Goal: Task Accomplishment & Management: Use online tool/utility

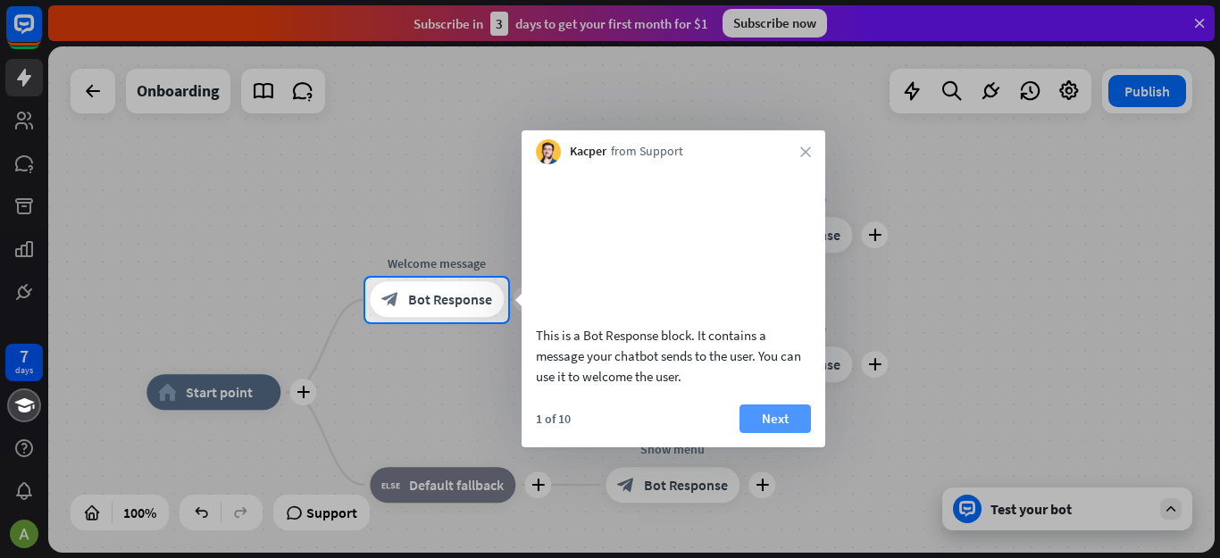
click at [788, 433] on button "Next" at bounding box center [774, 419] width 71 height 29
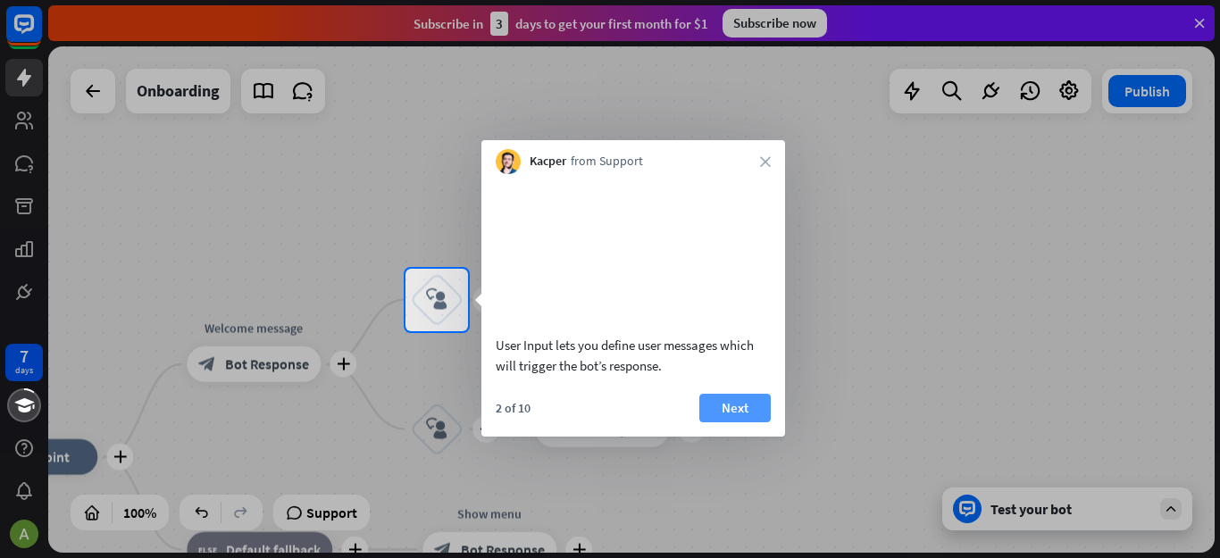
click at [710, 422] on button "Next" at bounding box center [734, 408] width 71 height 29
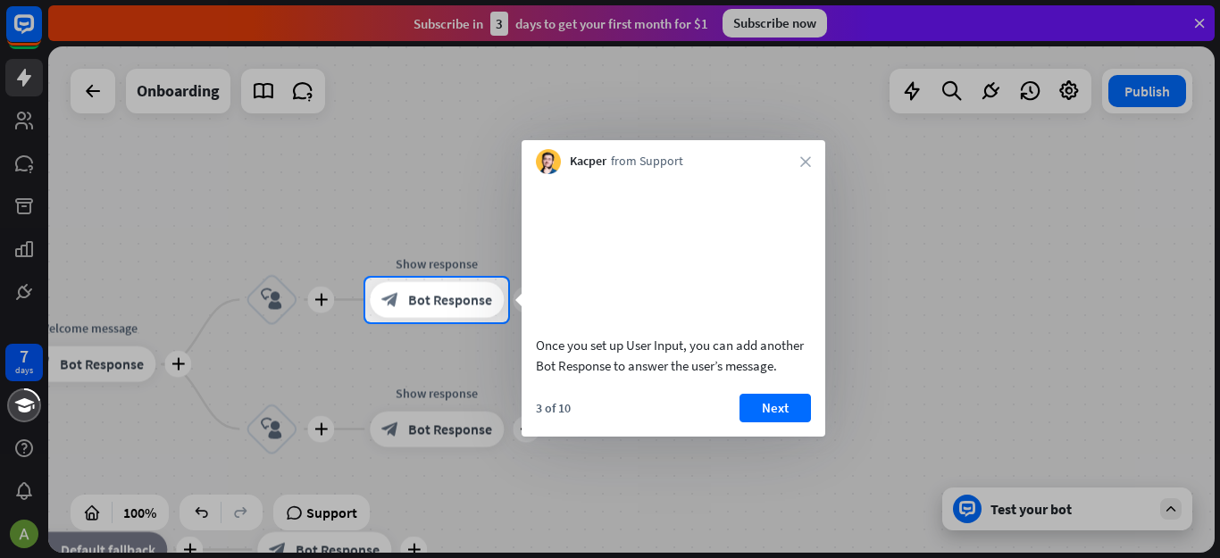
click at [1202, 21] on div at bounding box center [610, 139] width 1220 height 278
click at [764, 422] on button "Next" at bounding box center [774, 408] width 71 height 29
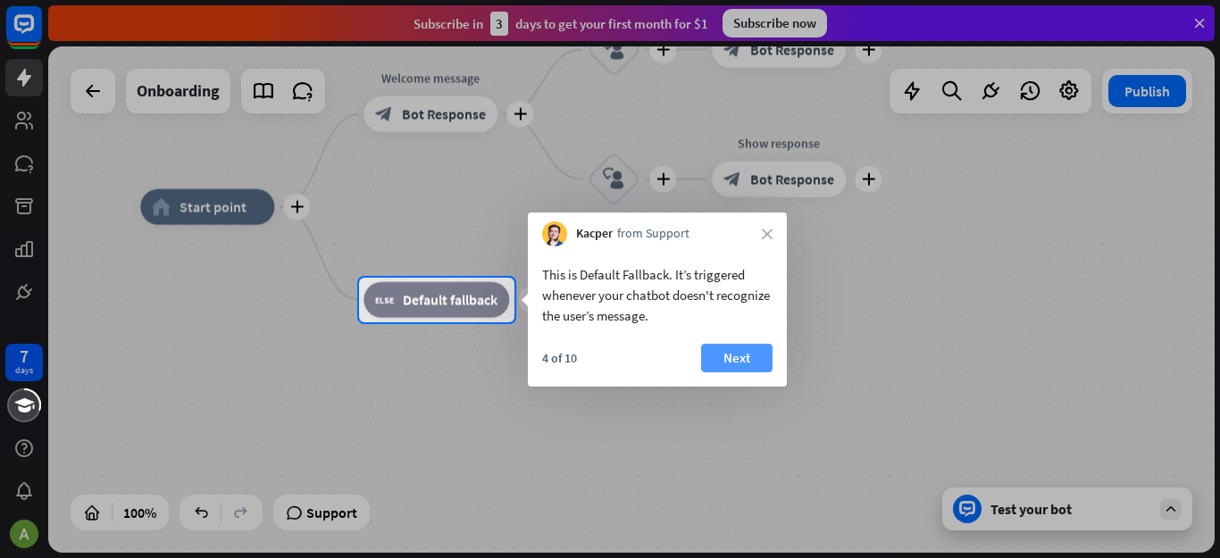
click at [747, 352] on button "Next" at bounding box center [736, 358] width 71 height 29
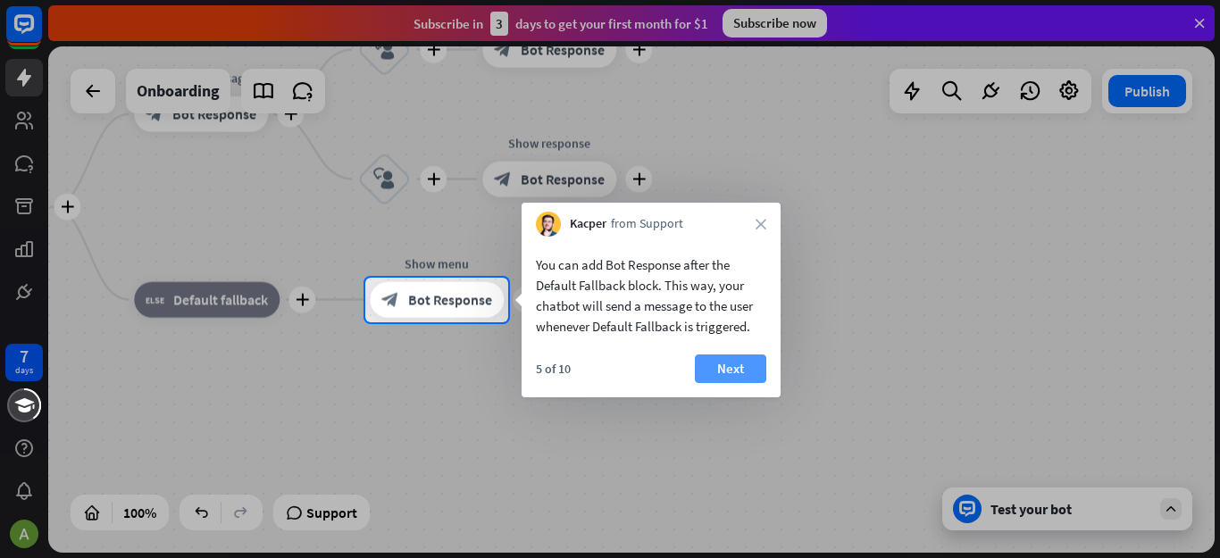
click at [742, 370] on button "Next" at bounding box center [730, 369] width 71 height 29
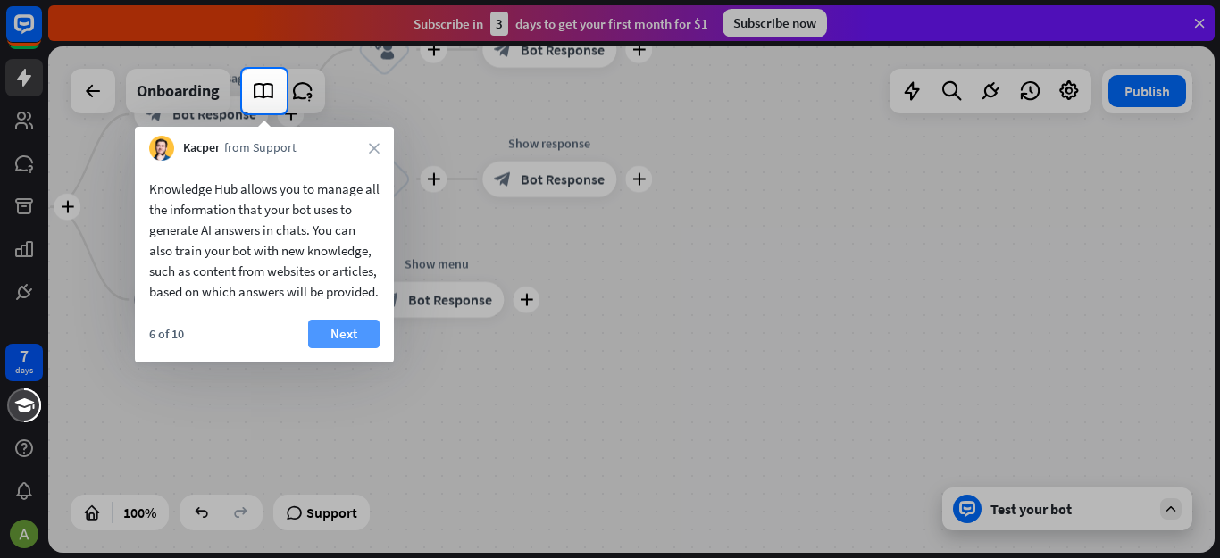
click at [354, 348] on button "Next" at bounding box center [343, 334] width 71 height 29
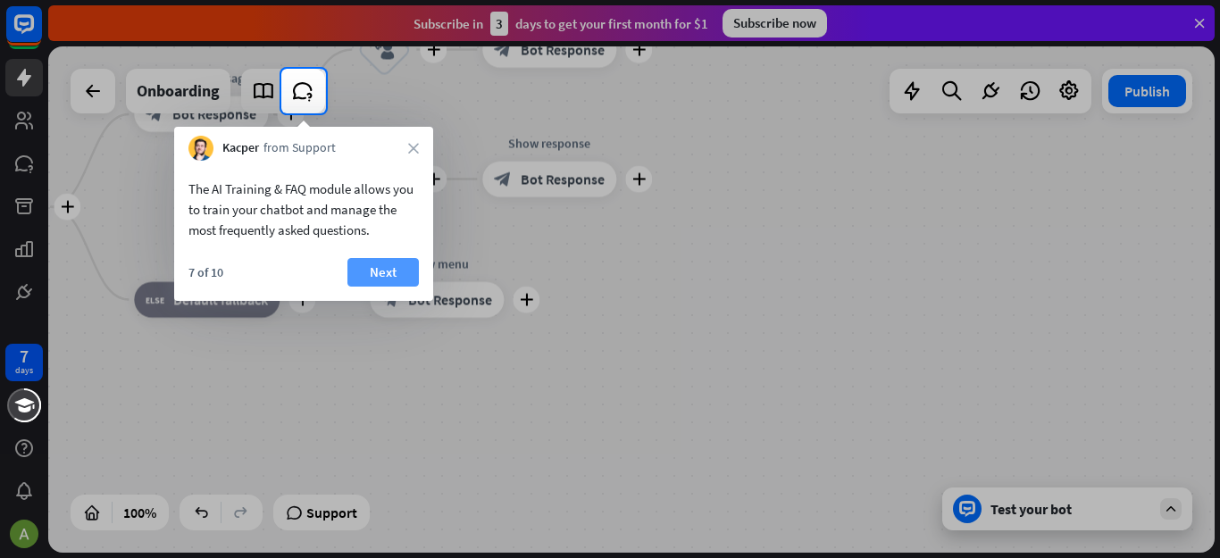
click at [391, 278] on button "Next" at bounding box center [382, 272] width 71 height 29
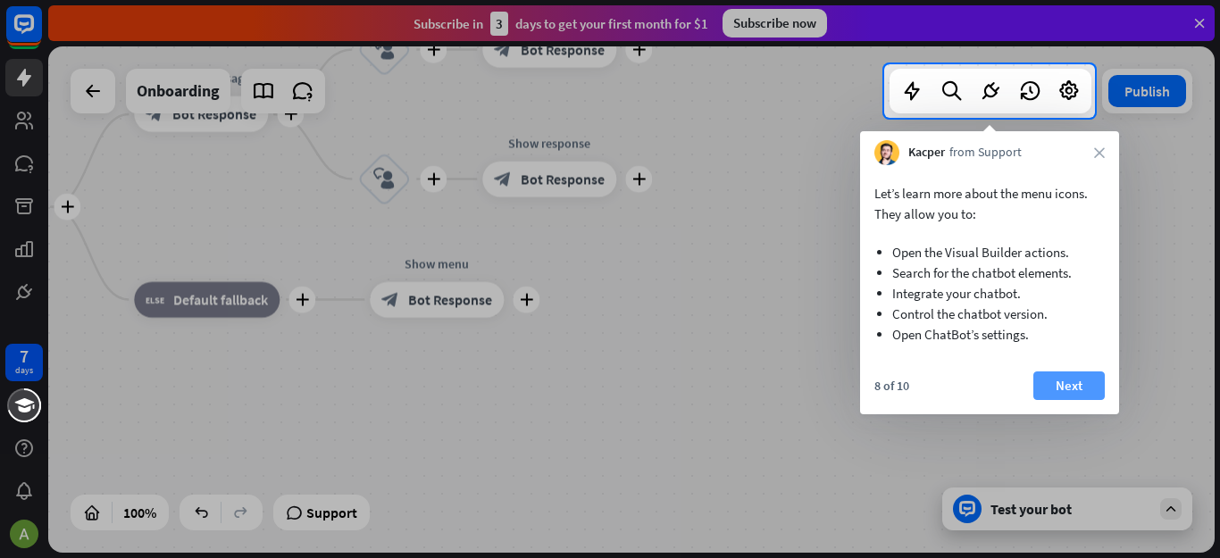
click at [1058, 391] on button "Next" at bounding box center [1068, 386] width 71 height 29
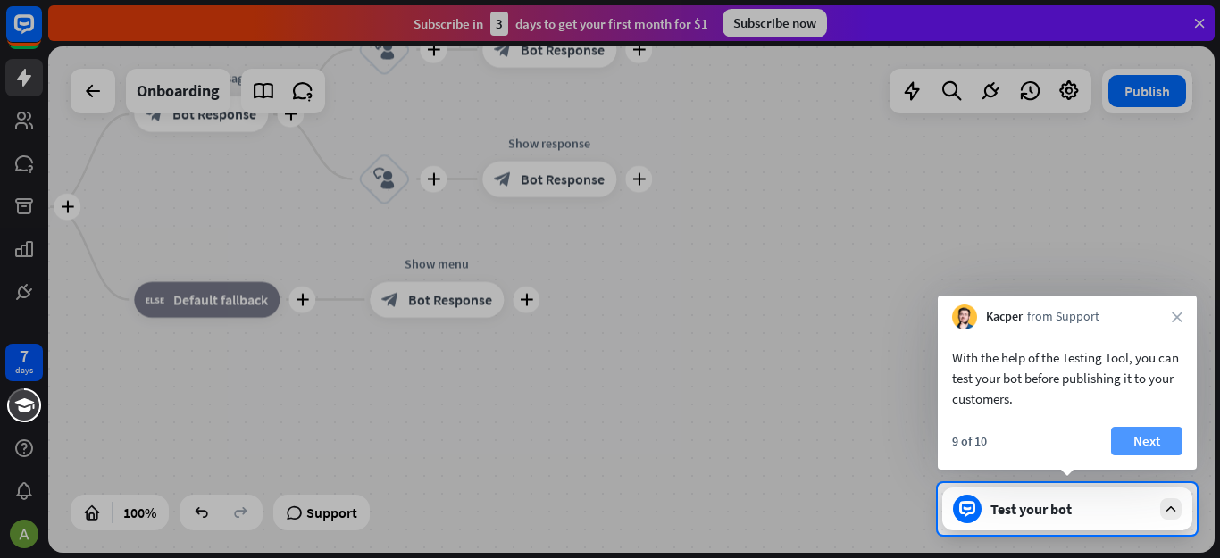
click at [1122, 433] on button "Next" at bounding box center [1146, 441] width 71 height 29
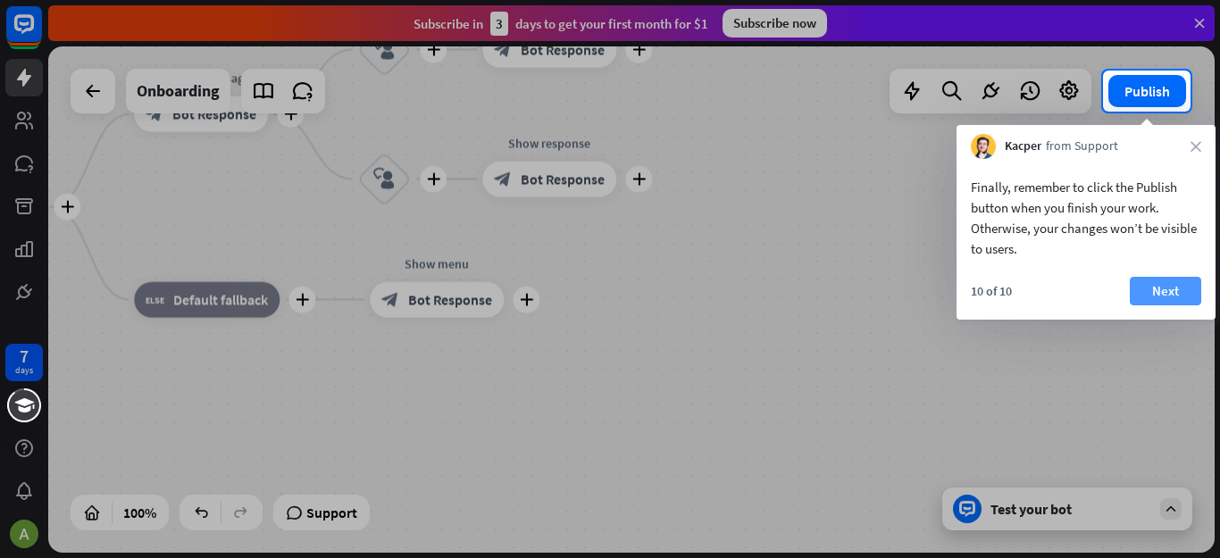
click at [1168, 280] on button "Next" at bounding box center [1165, 291] width 71 height 29
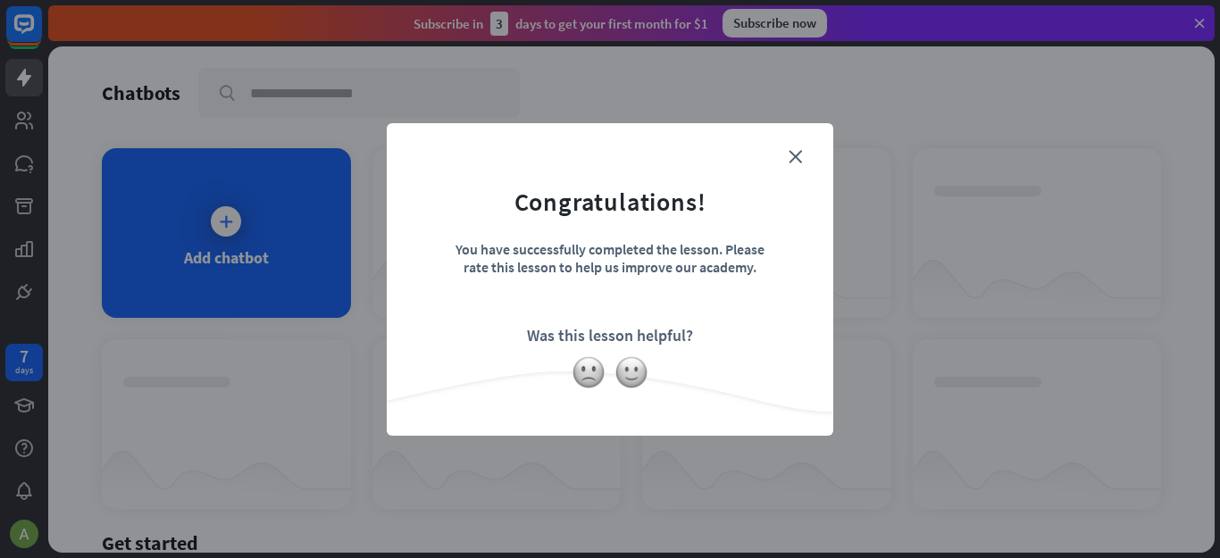
click at [809, 138] on div "close Congratulations! You have successfully completed the lesson. Please rate …" at bounding box center [610, 279] width 447 height 313
click at [800, 152] on icon "close" at bounding box center [795, 156] width 13 height 13
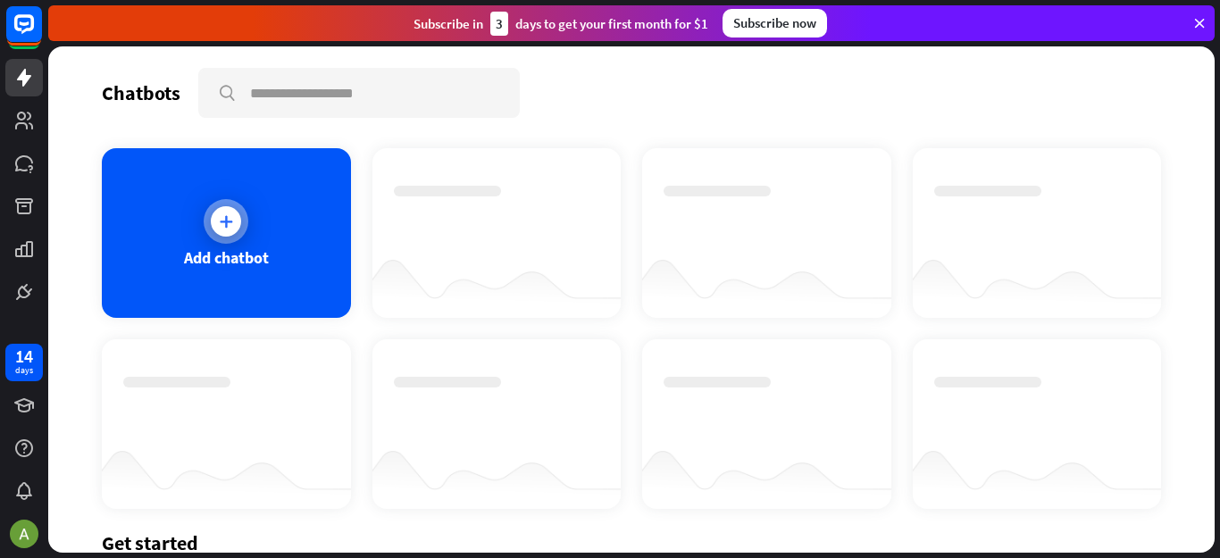
click at [218, 215] on icon at bounding box center [226, 222] width 18 height 18
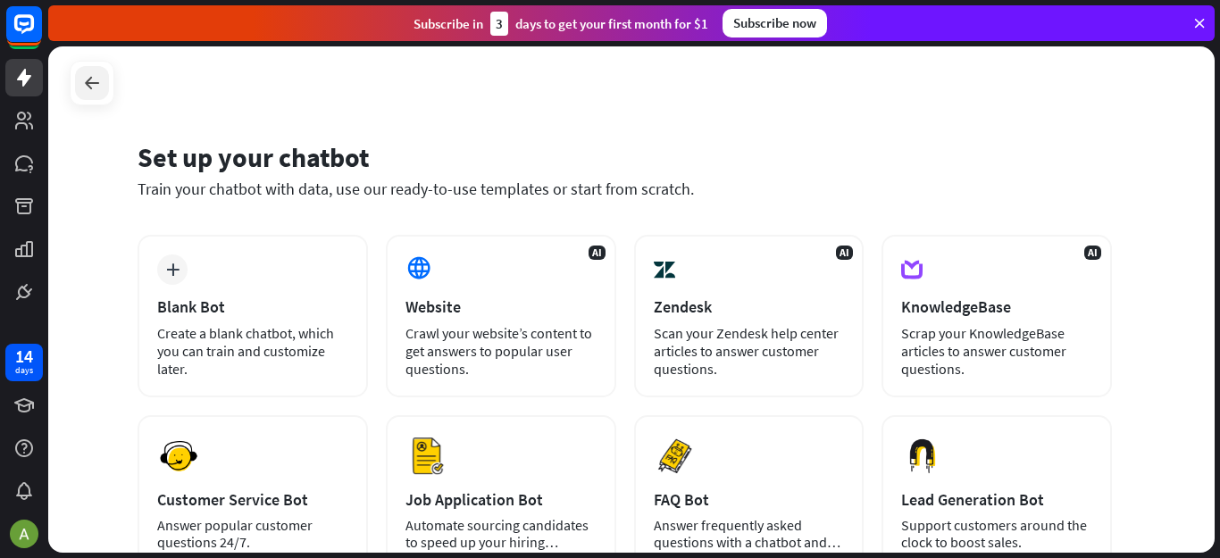
click at [89, 73] on icon at bounding box center [91, 82] width 21 height 21
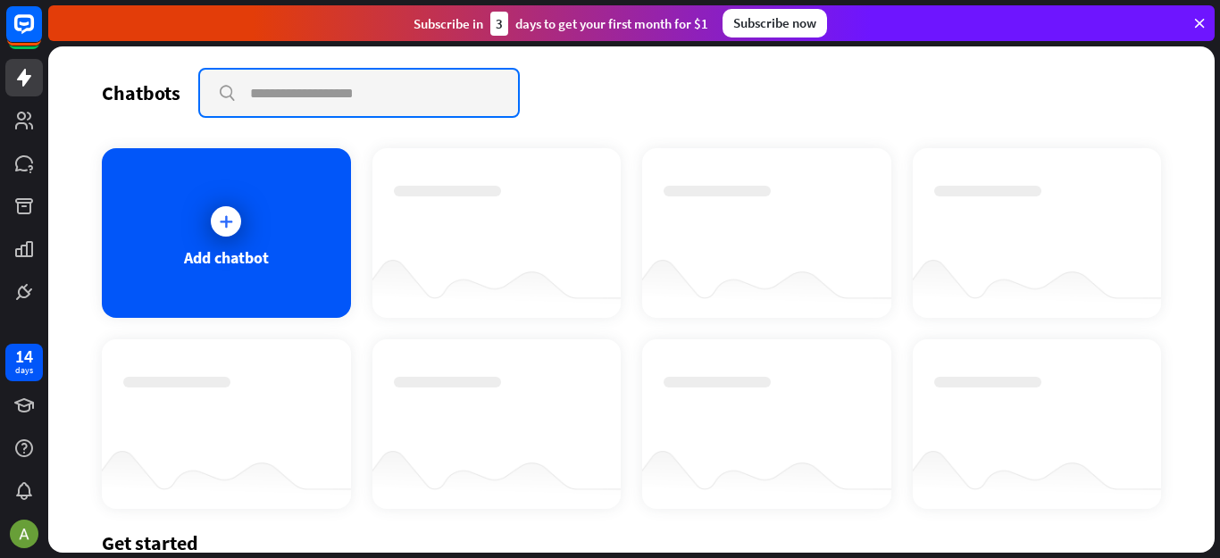
click at [366, 77] on input "text" at bounding box center [359, 93] width 318 height 46
type input "**********"
click at [471, 91] on input "**********" at bounding box center [359, 93] width 318 height 46
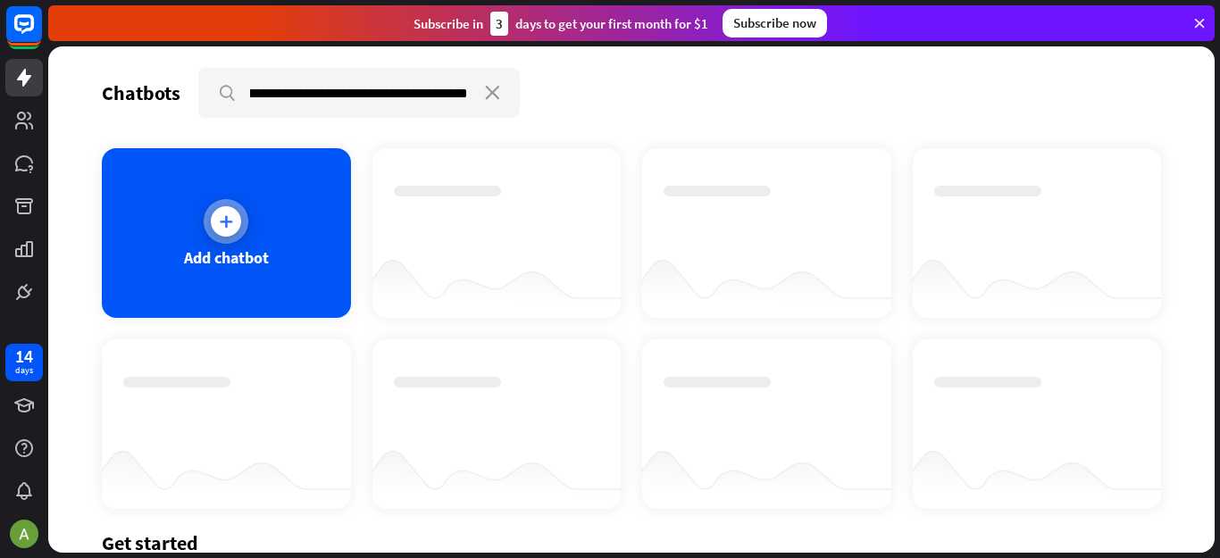
scroll to position [0, 0]
click at [237, 223] on div at bounding box center [226, 221] width 30 height 30
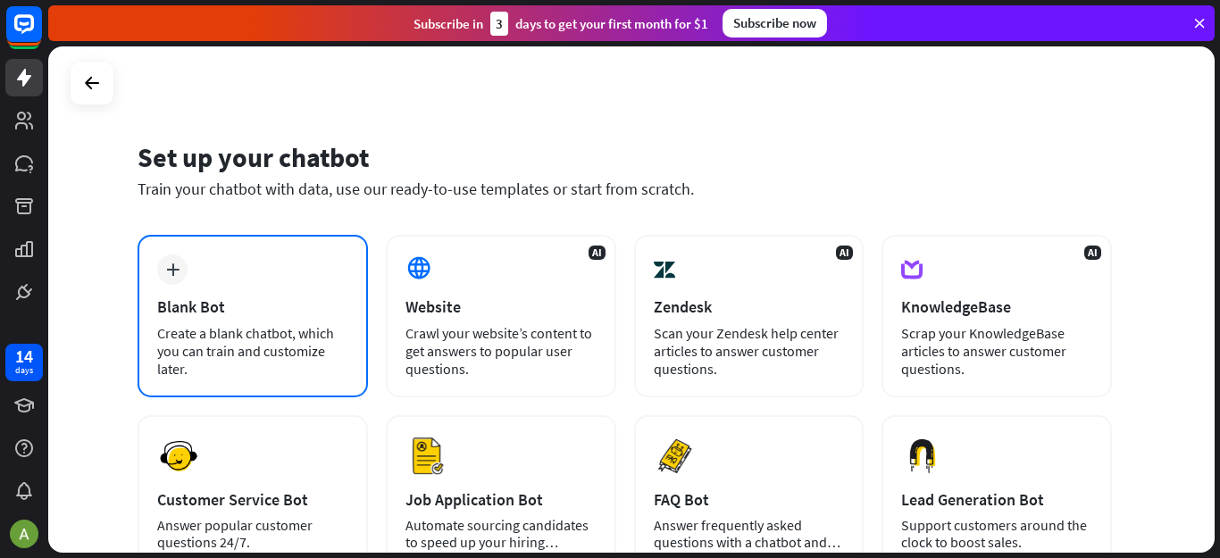
click at [221, 278] on div "plus Blank Bot Create a blank chatbot, which you can train and customize later." at bounding box center [253, 316] width 230 height 163
